Goal: Task Accomplishment & Management: Manage account settings

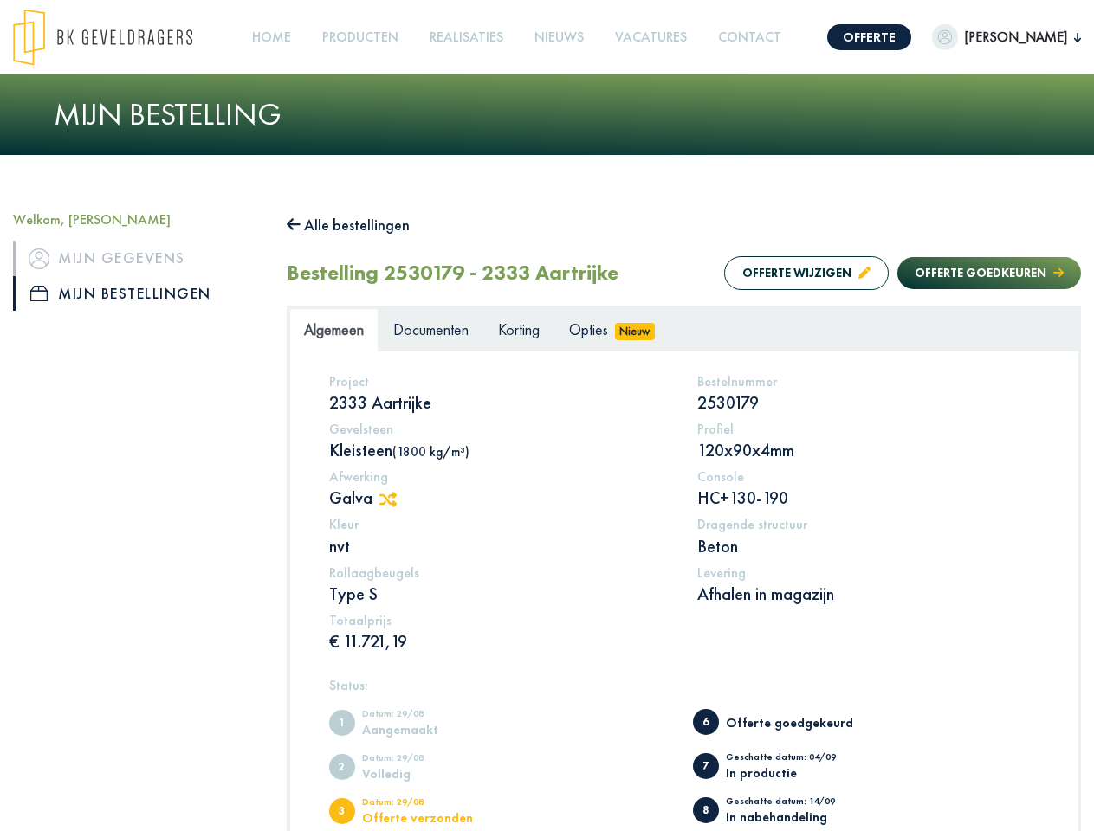
click at [120, 37] on img at bounding box center [102, 37] width 179 height 57
click at [880, 37] on link "Offerte" at bounding box center [869, 37] width 84 height 26
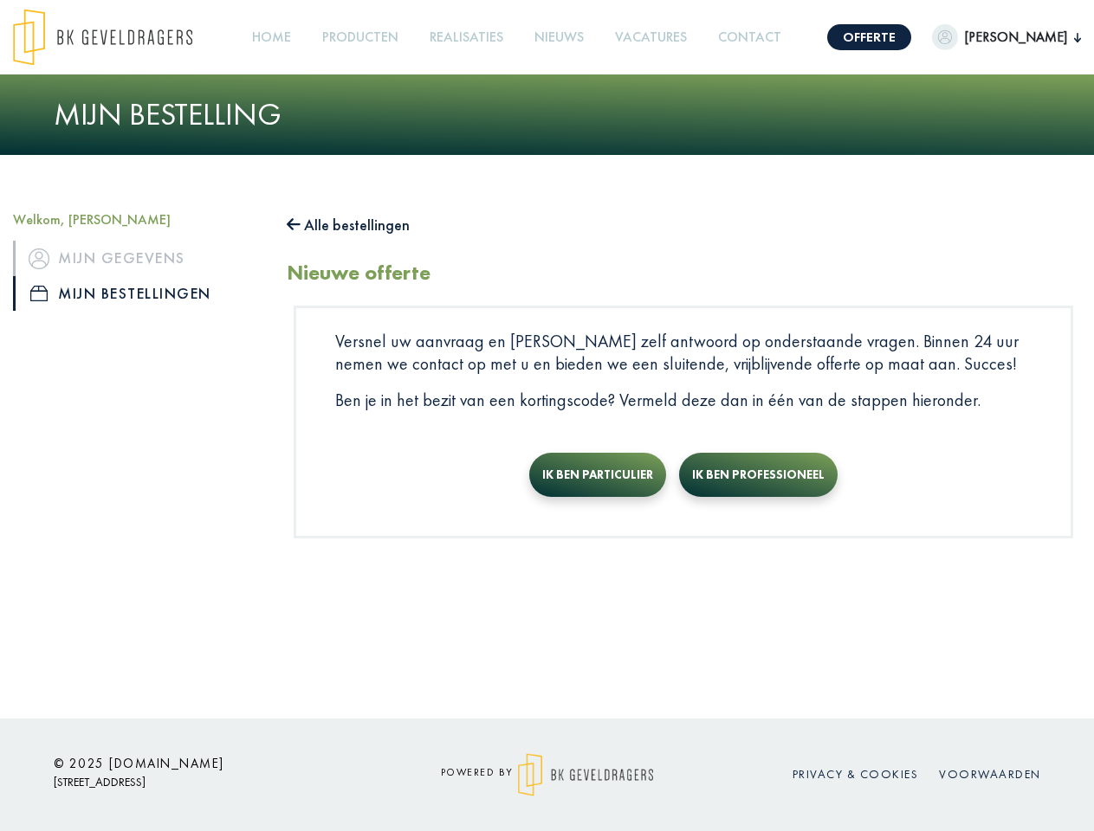
click at [1003, 37] on span "[PERSON_NAME]" at bounding box center [1016, 37] width 116 height 21
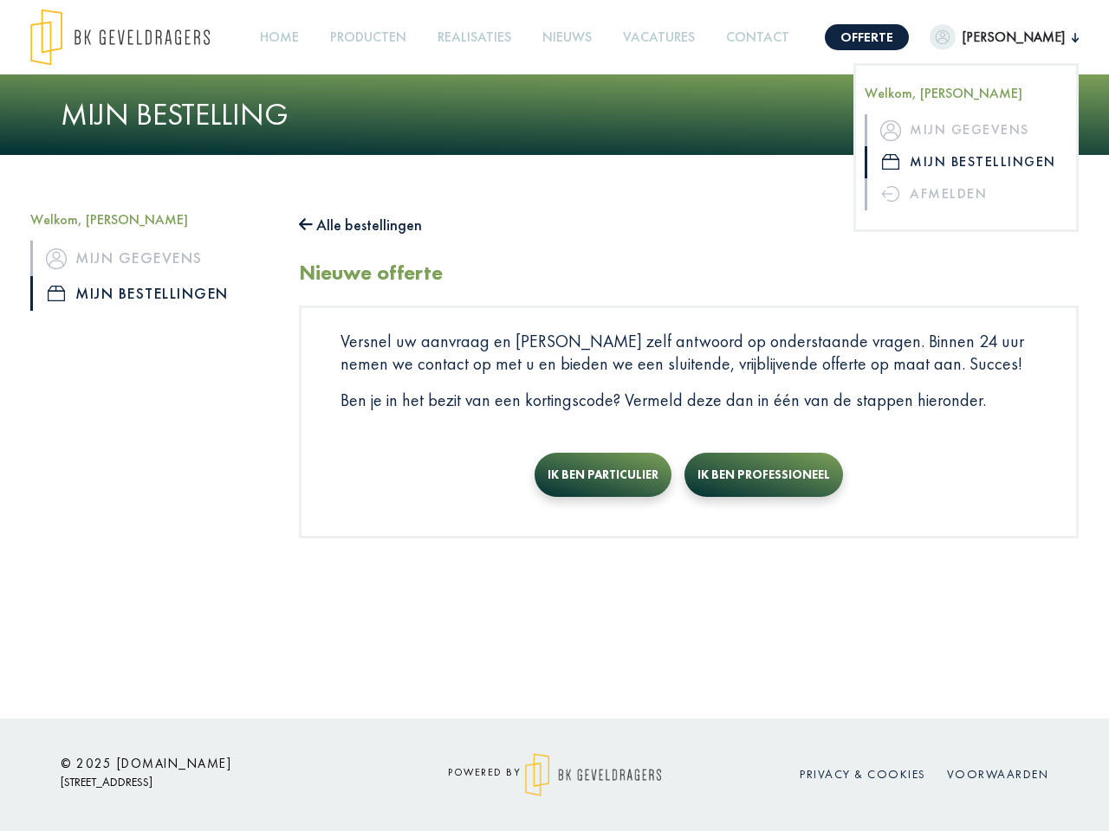
click at [378, 37] on link "Producten +" at bounding box center [368, 37] width 90 height 39
click at [357, 225] on button "Alle bestellingen" at bounding box center [360, 225] width 123 height 28
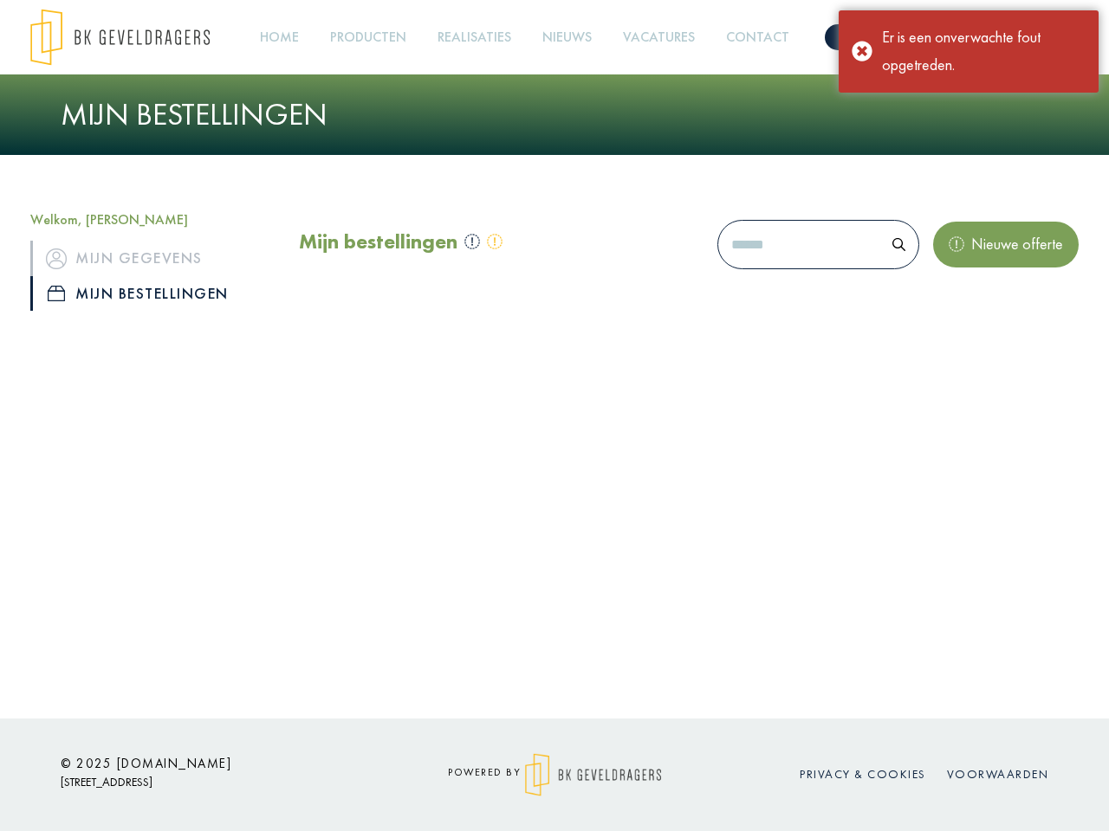
click at [789, 273] on div "Mijn bestellingen Nieuwe offerte" at bounding box center [688, 248] width 779 height 74
click at [972, 273] on div "Mijn bestellingen Nieuwe offerte" at bounding box center [688, 248] width 779 height 74
click at [397, 500] on div "Offerte [PERSON_NAME], [PERSON_NAME] gegevens Mijn bestellingen Afmelden Home P…" at bounding box center [554, 359] width 1109 height 719
